Goal: Transaction & Acquisition: Book appointment/travel/reservation

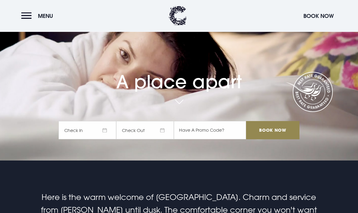
scroll to position [71, 0]
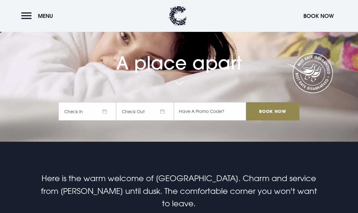
click at [92, 121] on span "Check In" at bounding box center [88, 111] width 58 height 18
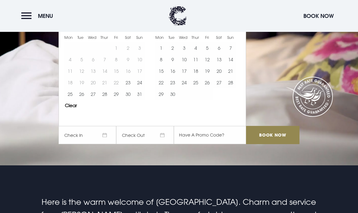
scroll to position [47, 0]
click at [162, 89] on button "22" at bounding box center [162, 83] width 12 height 12
click at [172, 88] on button "23" at bounding box center [173, 83] width 12 height 12
click at [281, 144] on input "Book Now" at bounding box center [272, 135] width 53 height 18
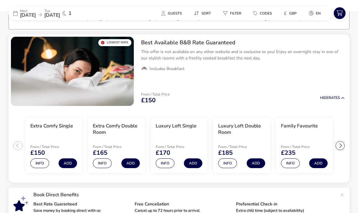
scroll to position [48, 0]
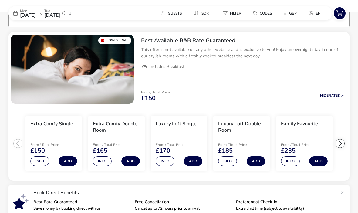
click at [256, 161] on button "Add" at bounding box center [256, 161] width 19 height 10
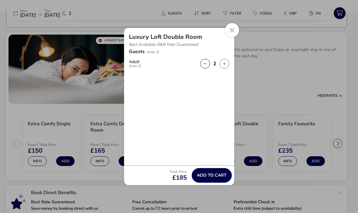
click at [215, 173] on span "Add to cart" at bounding box center [212, 175] width 30 height 5
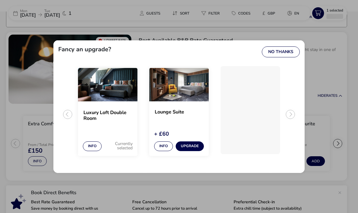
click at [289, 53] on button "No Thanks" at bounding box center [281, 51] width 38 height 11
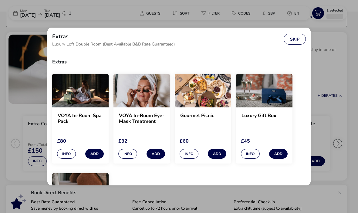
scroll to position [0, 0]
click at [290, 34] on button "Skip" at bounding box center [295, 39] width 22 height 11
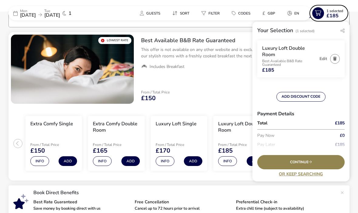
scroll to position [18, 0]
click at [312, 164] on icon at bounding box center [310, 162] width 3 height 4
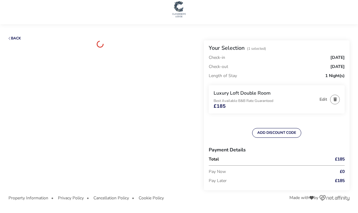
scroll to position [16, 0]
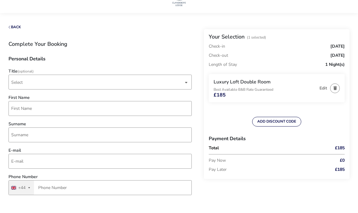
click at [185, 82] on div "dropdown trigger" at bounding box center [186, 83] width 3 height 12
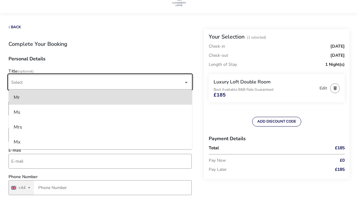
click at [23, 126] on li "Mrs" at bounding box center [100, 127] width 183 height 15
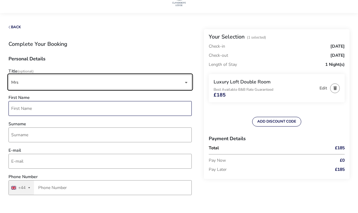
click at [50, 110] on input "First Name" at bounding box center [100, 108] width 183 height 15
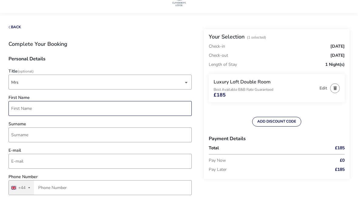
scroll to position [16, 0]
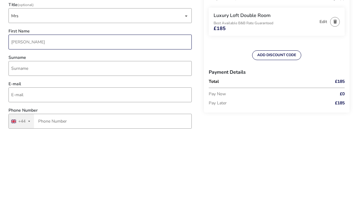
type input "[PERSON_NAME]"
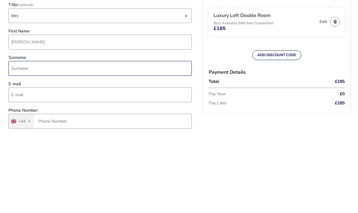
click at [111, 128] on input "Surname" at bounding box center [100, 135] width 183 height 15
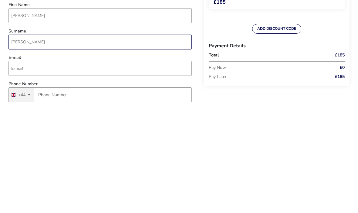
type input "[PERSON_NAME]"
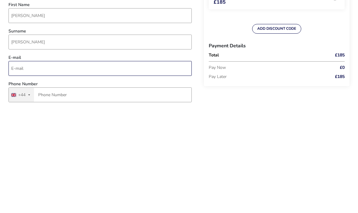
click at [91, 154] on input "E-mail" at bounding box center [100, 161] width 183 height 15
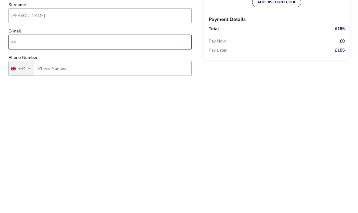
type input "d"
type input "[PERSON_NAME][EMAIL_ADDRESS][DOMAIN_NAME]"
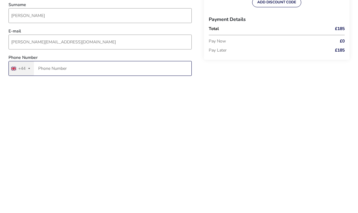
click at [109, 181] on input "Phone Number" at bounding box center [100, 188] width 183 height 15
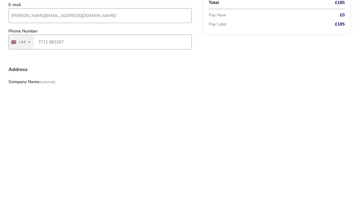
scroll to position [162, 0]
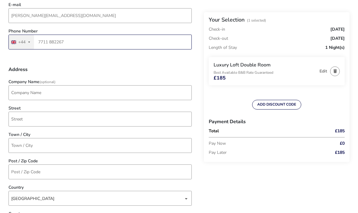
type input "7711 882267"
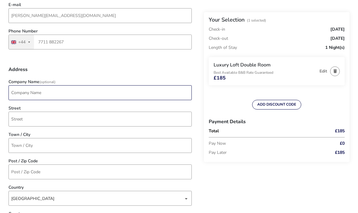
click at [116, 95] on input "Company Name (Optional)" at bounding box center [100, 92] width 183 height 15
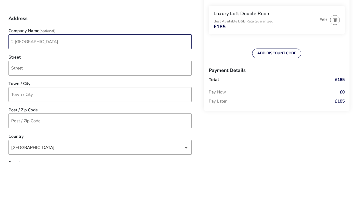
type input "2 [GEOGRAPHIC_DATA]"
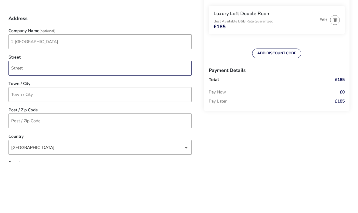
click at [122, 112] on input "Street" at bounding box center [100, 119] width 183 height 15
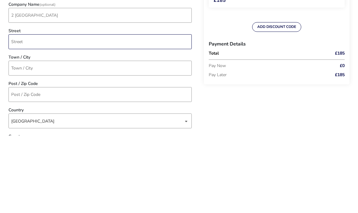
type input "[STREET_ADDRESS]"
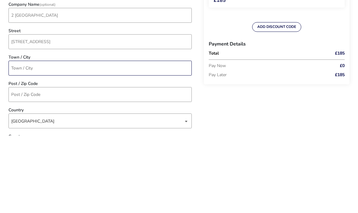
type input "Newtownabbey"
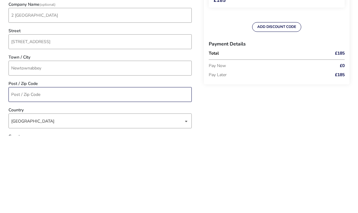
type input "BT37 0UW"
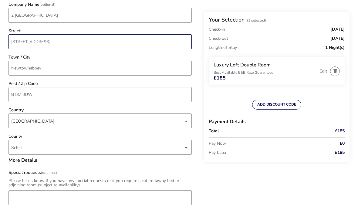
click at [94, 42] on input "[STREET_ADDRESS]" at bounding box center [100, 41] width 183 height 15
click at [186, 147] on div "dropdown trigger" at bounding box center [186, 148] width 3 height 12
type input "[STREET_ADDRESS]"
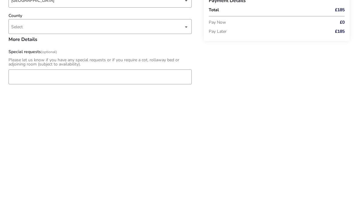
type input "Antru"
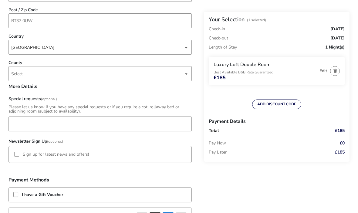
click at [183, 75] on span "Select" at bounding box center [97, 74] width 173 height 14
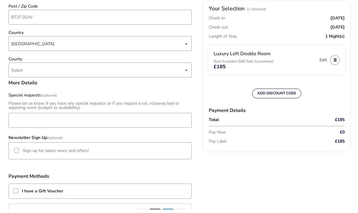
scroll to position [317, 0]
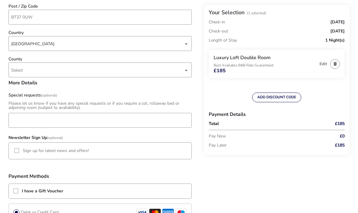
click at [152, 72] on span "Select" at bounding box center [97, 70] width 173 height 14
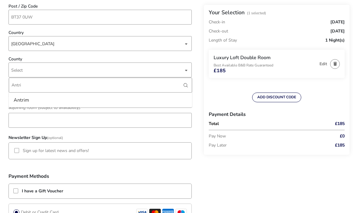
type input "Antrim"
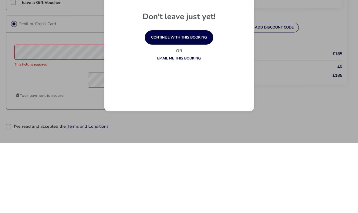
scroll to position [506, 0]
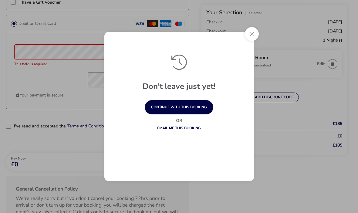
click at [197, 115] on button "continue with this booking" at bounding box center [179, 107] width 69 height 14
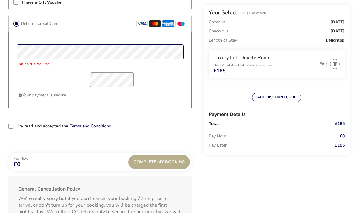
scroll to position [505, 0]
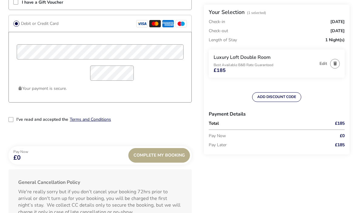
click at [11, 122] on div "2-term_condi" at bounding box center [11, 120] width 5 height 5
click at [94, 121] on button "Terms and Conditions" at bounding box center [90, 119] width 41 height 5
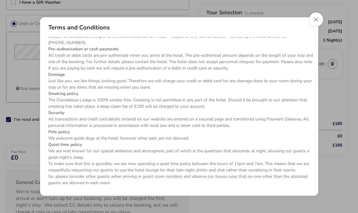
scroll to position [78, 0]
click at [315, 26] on button "Close" at bounding box center [317, 19] width 14 height 14
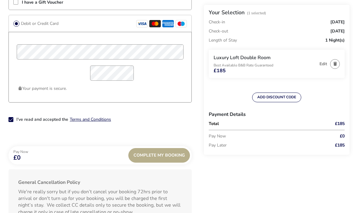
click at [179, 154] on span "Complete My Booking" at bounding box center [159, 155] width 51 height 5
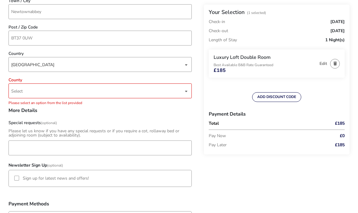
scroll to position [270, 0]
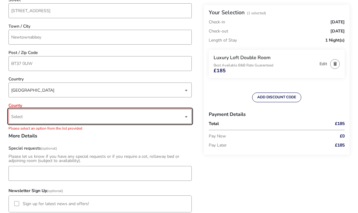
click at [186, 116] on div "dropdown trigger" at bounding box center [186, 117] width 3 height 12
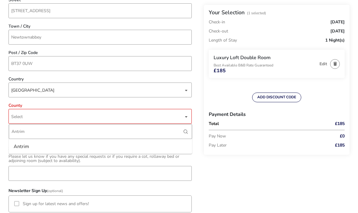
click at [159, 144] on li "Antrim" at bounding box center [100, 146] width 183 height 15
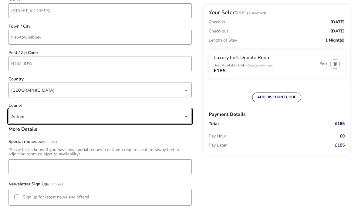
click at [257, 169] on div "Back Your Selection (1 Selected) Check-in [DATE] Check-out [DATE] Length of Sta…" at bounding box center [179, 125] width 341 height 709
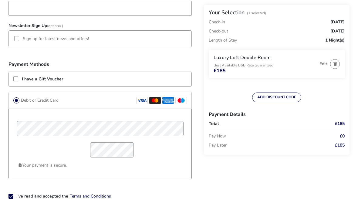
scroll to position [459, 0]
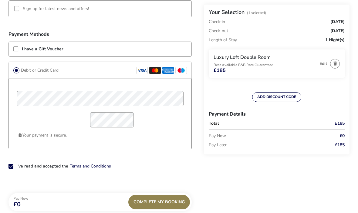
click at [176, 202] on span "Complete My Booking" at bounding box center [159, 202] width 51 height 5
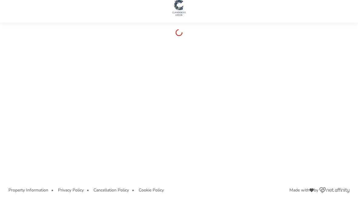
scroll to position [7, 0]
